Goal: Navigation & Orientation: Find specific page/section

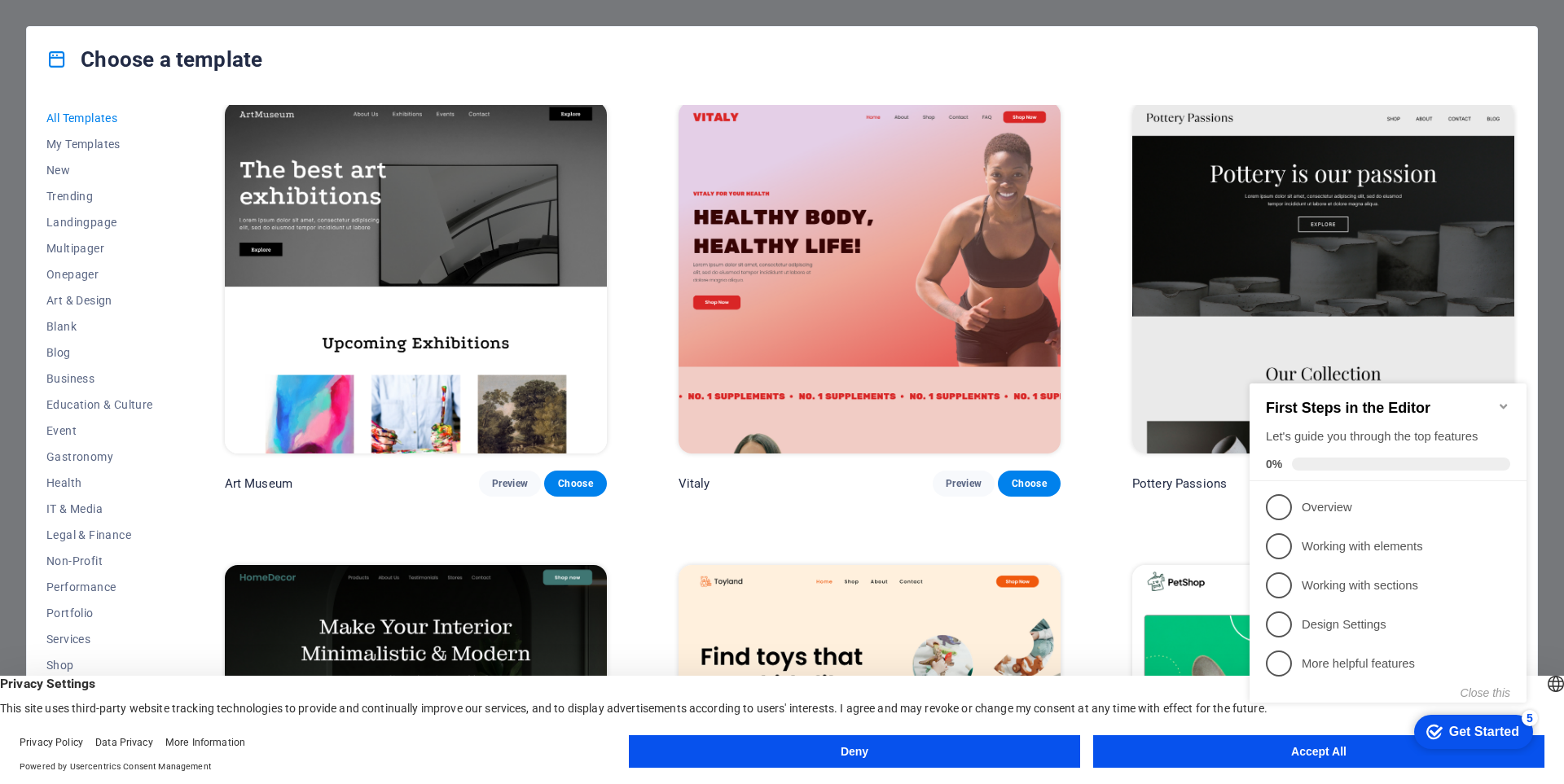
scroll to position [489, 0]
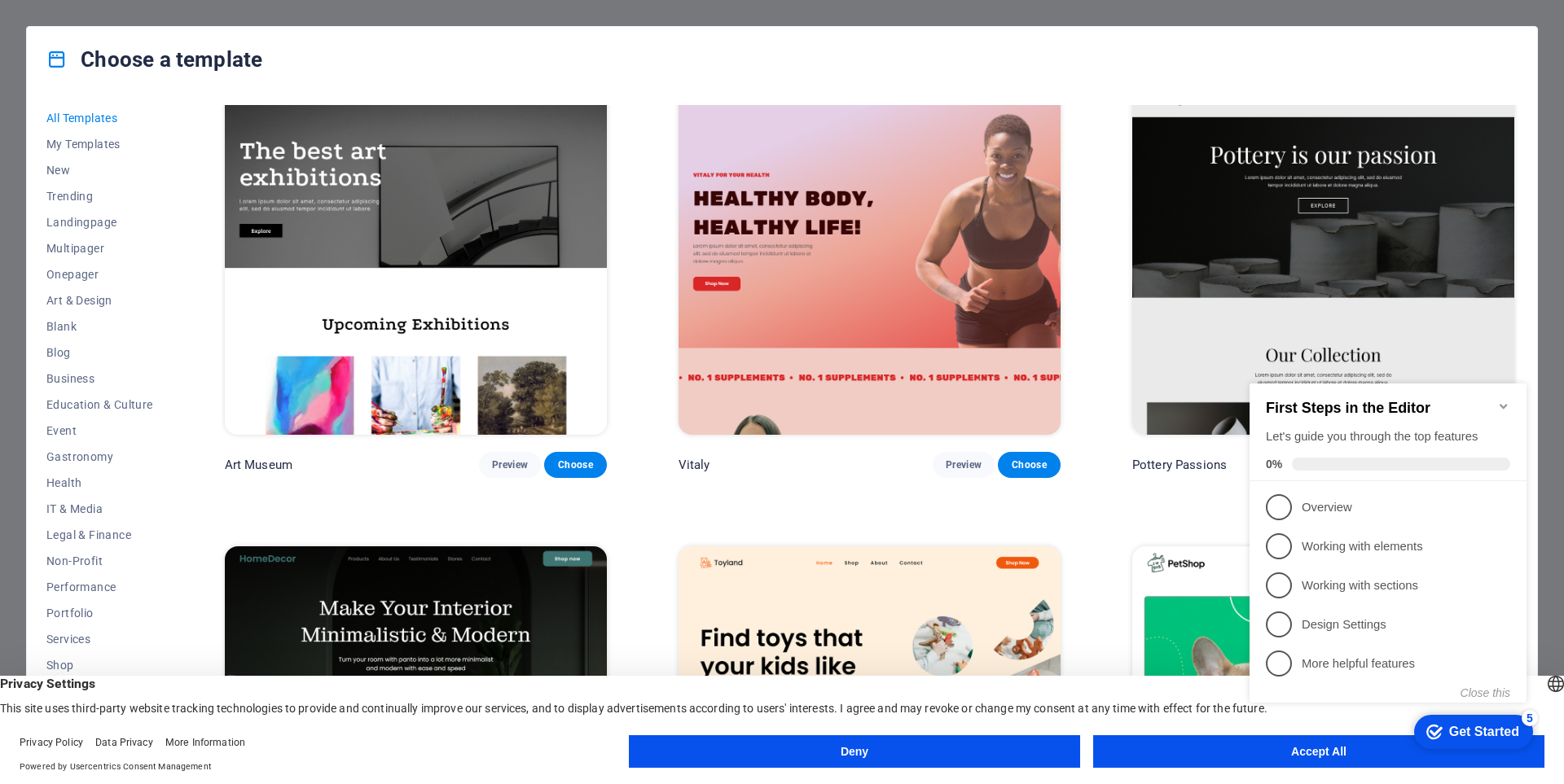
click at [950, 48] on div "Choose a template" at bounding box center [782, 59] width 1510 height 65
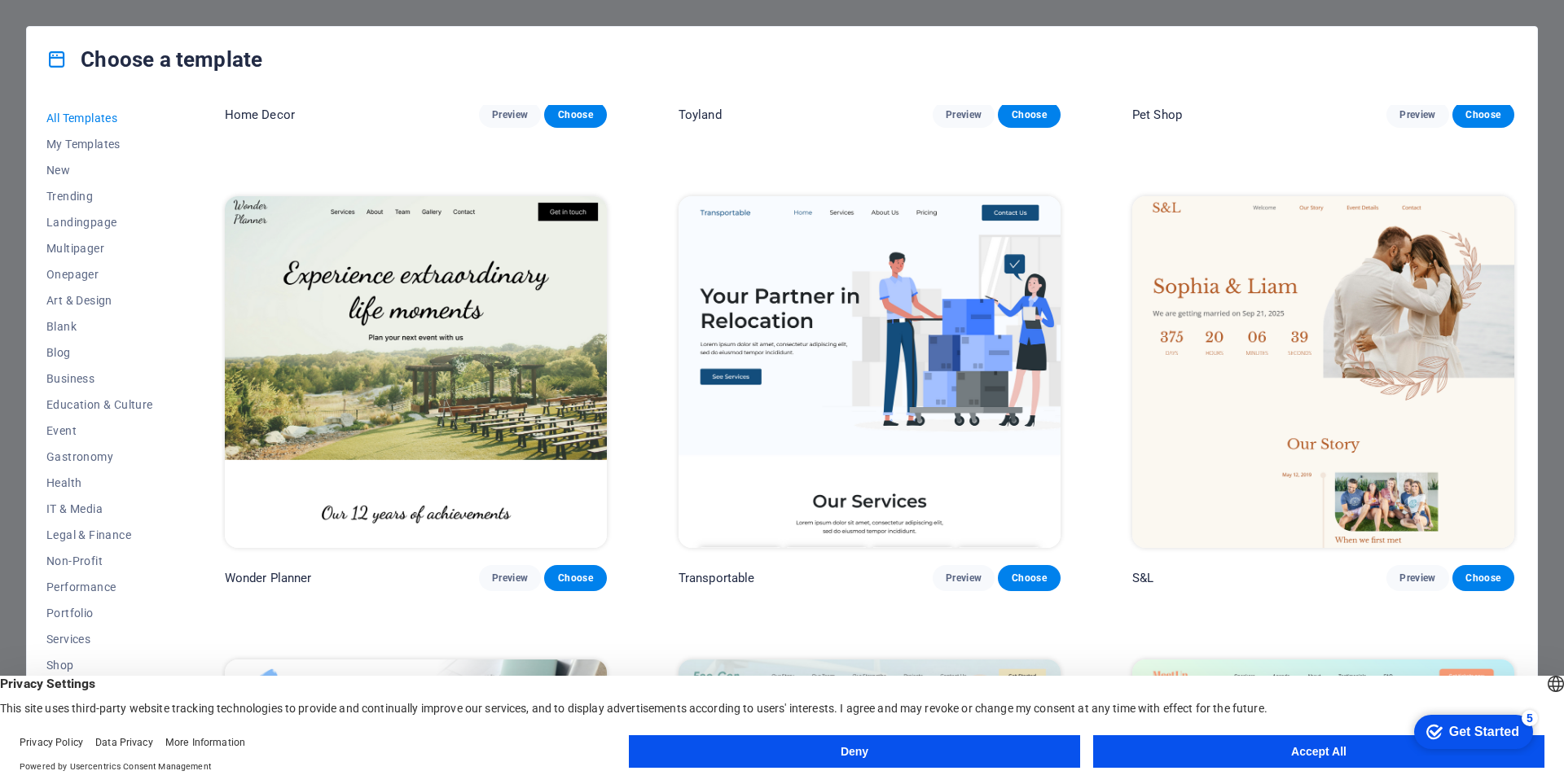
scroll to position [1385, 0]
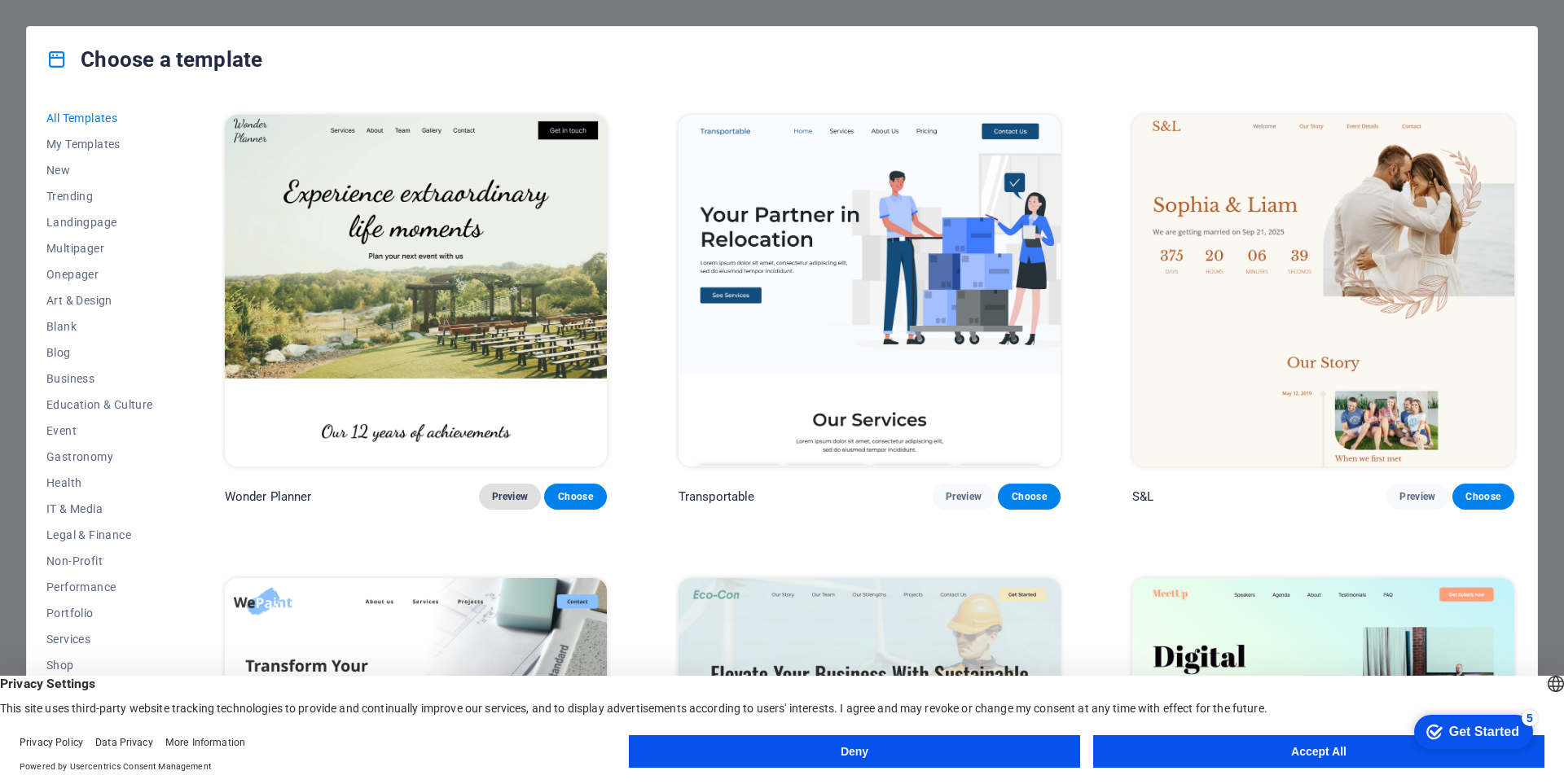
click at [526, 490] on span "Preview" at bounding box center [510, 497] width 36 height 13
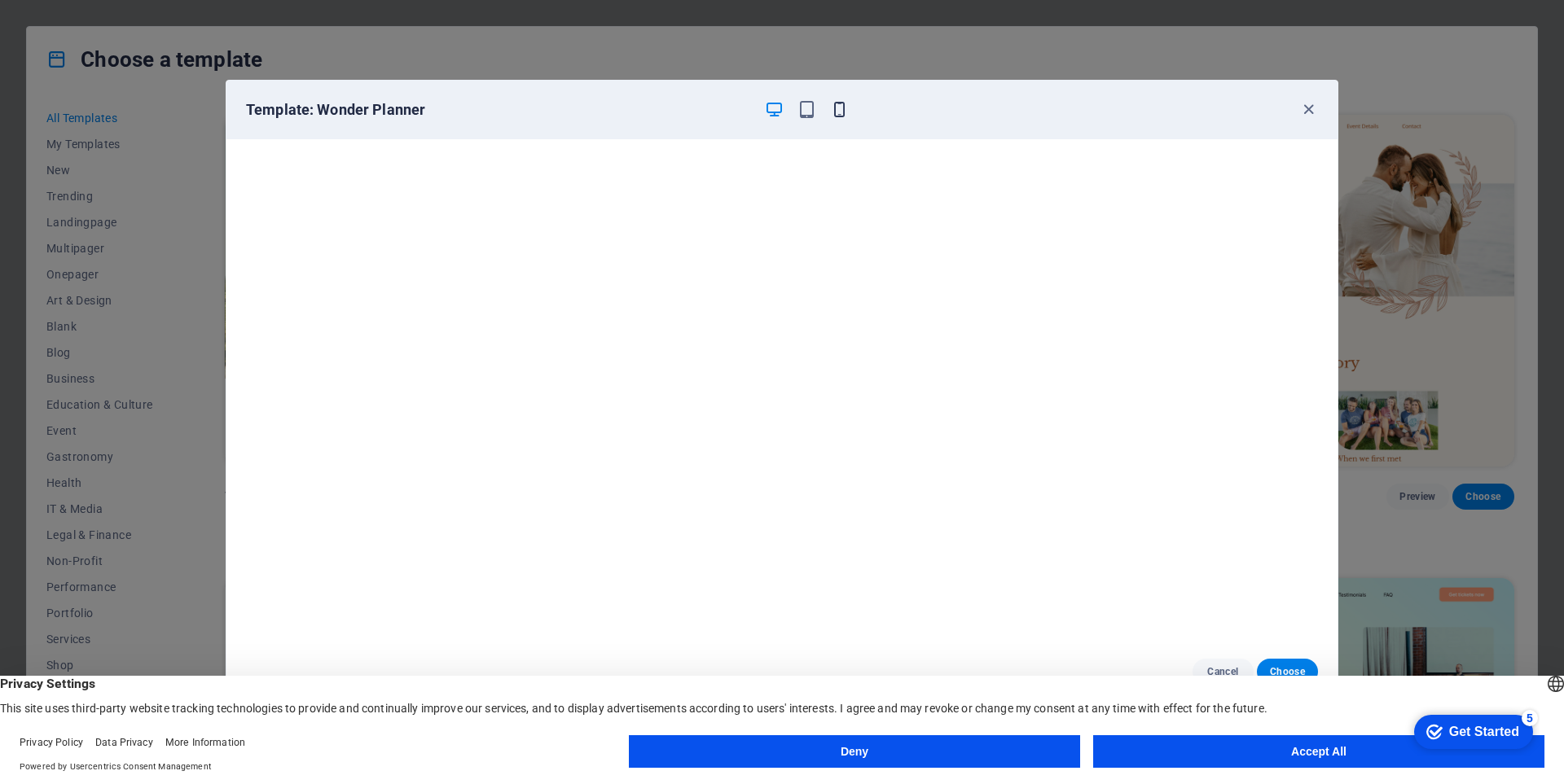
click at [848, 107] on icon "button" at bounding box center [839, 110] width 18 height 18
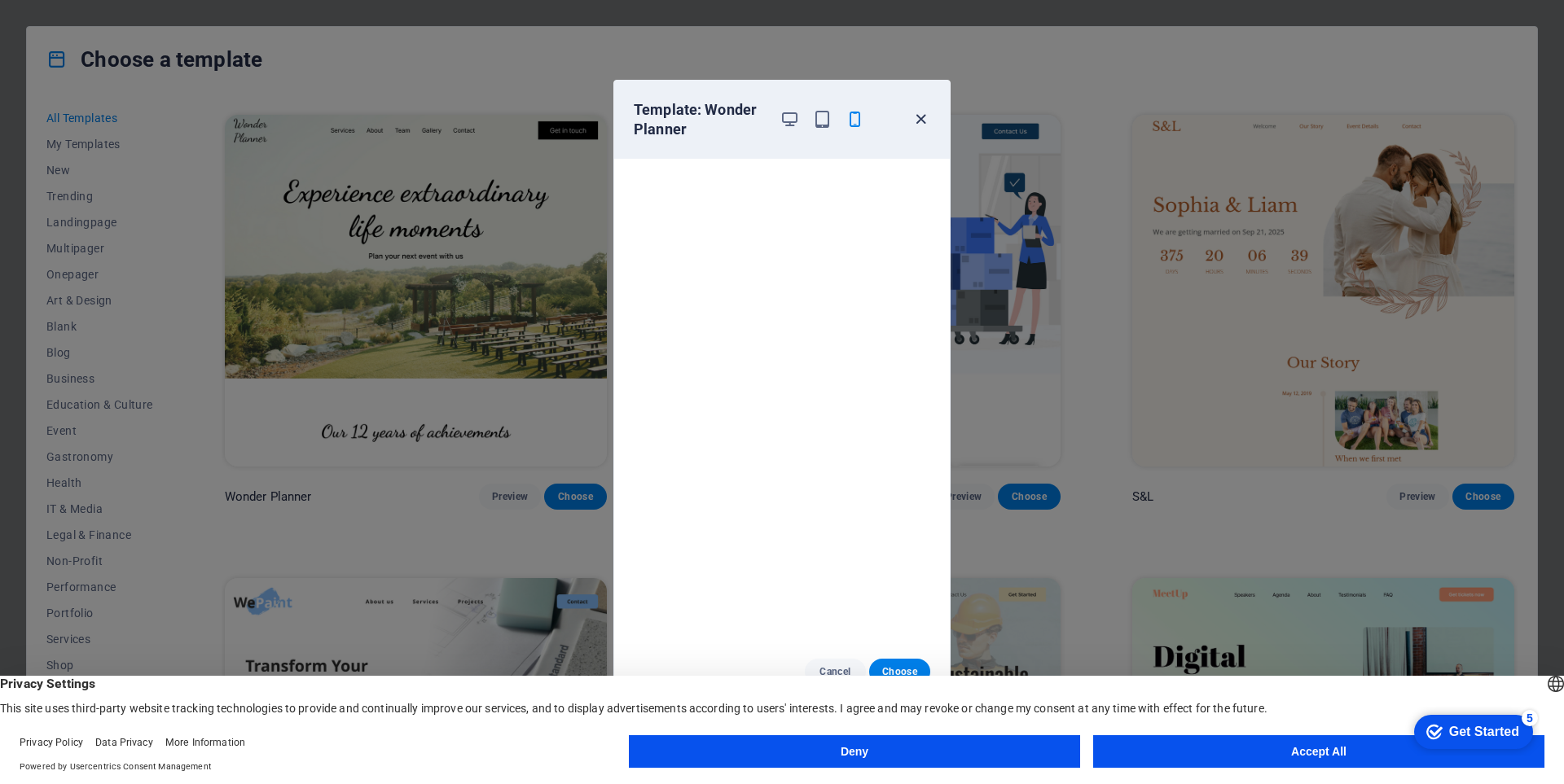
click at [924, 121] on icon "button" at bounding box center [920, 119] width 18 height 18
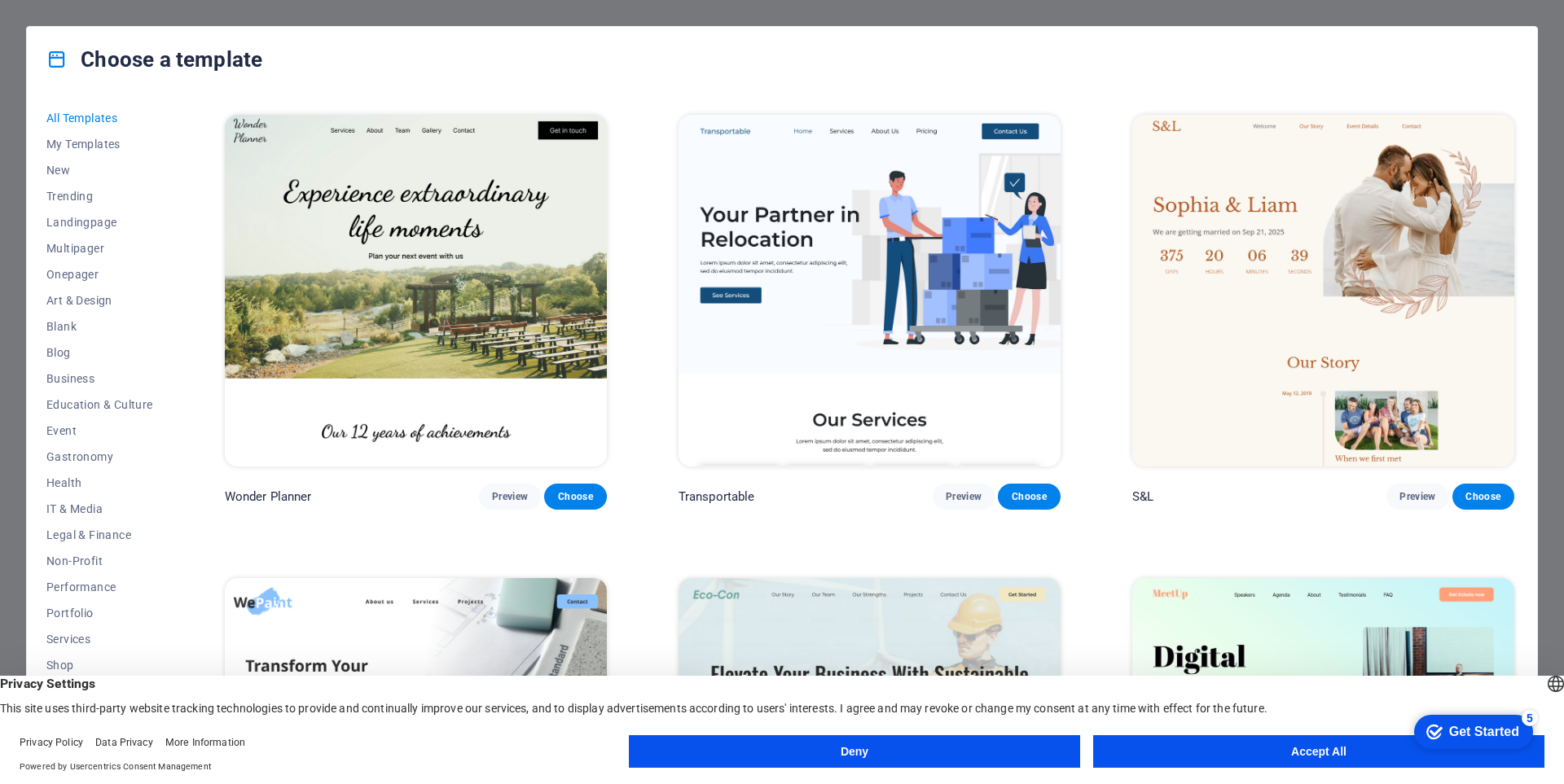
click at [967, 248] on img at bounding box center [869, 290] width 382 height 351
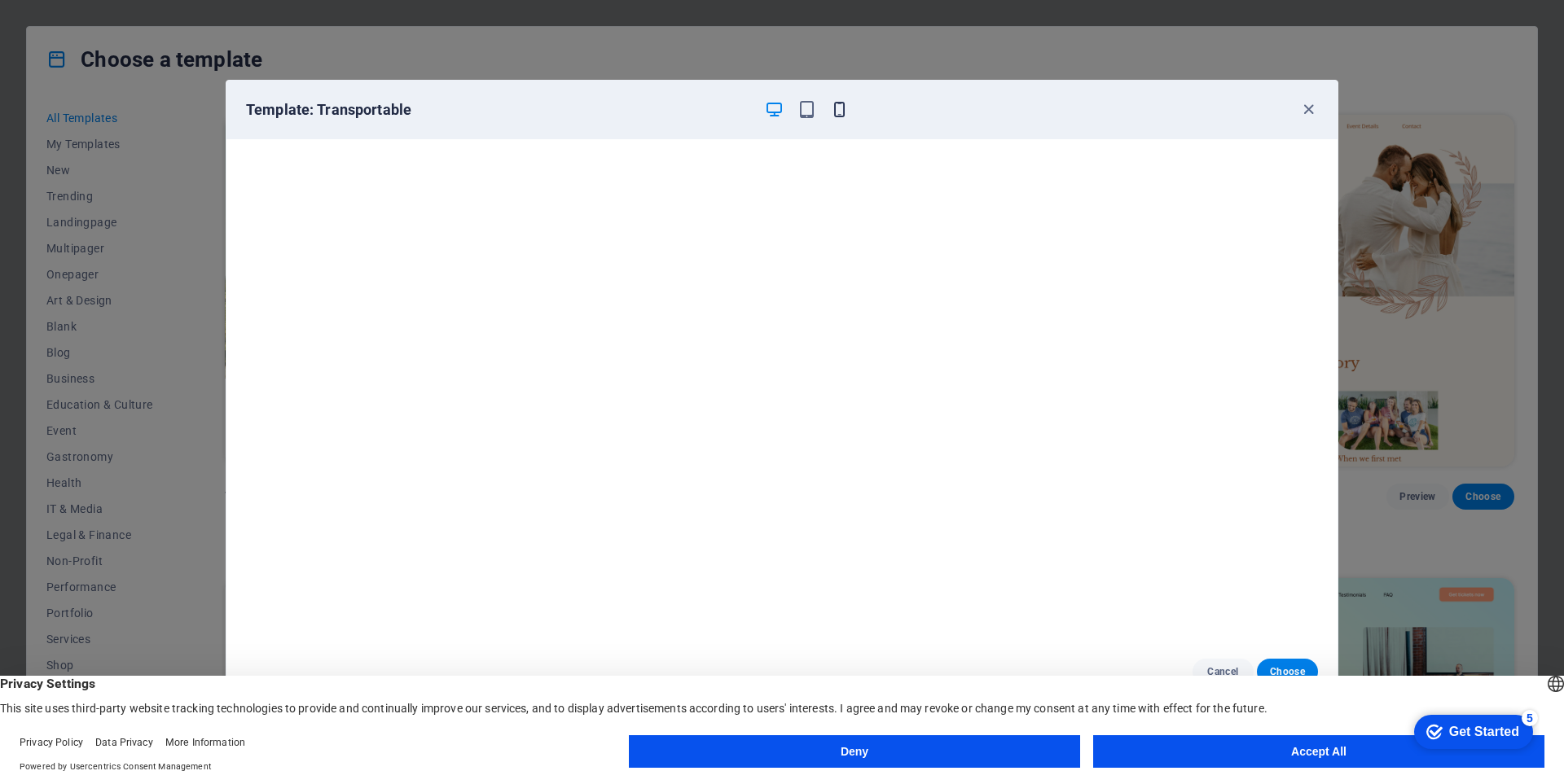
click at [833, 114] on icon "button" at bounding box center [839, 110] width 18 height 18
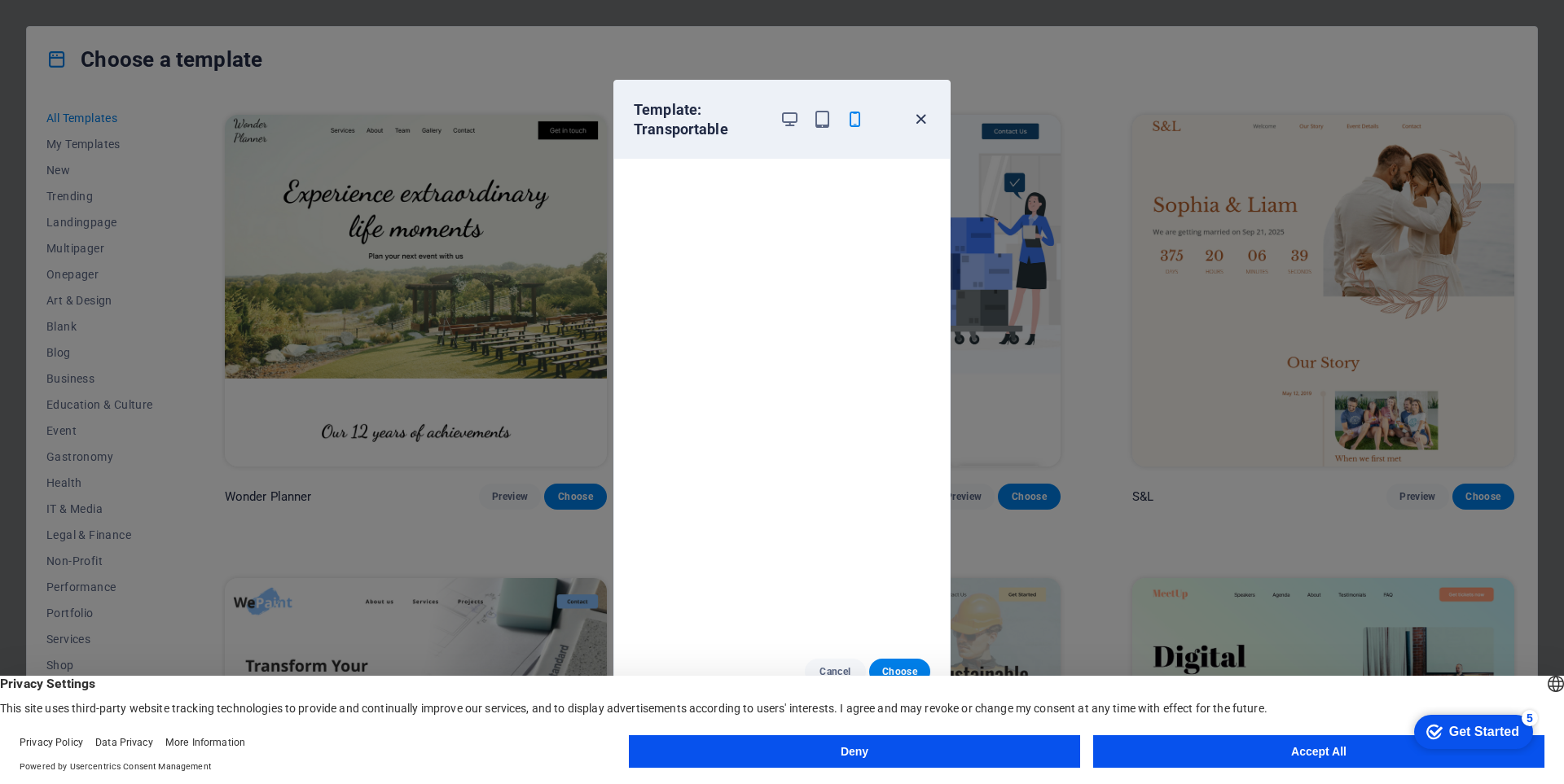
click at [920, 121] on icon "button" at bounding box center [920, 119] width 18 height 18
